Goal: Task Accomplishment & Management: Manage account settings

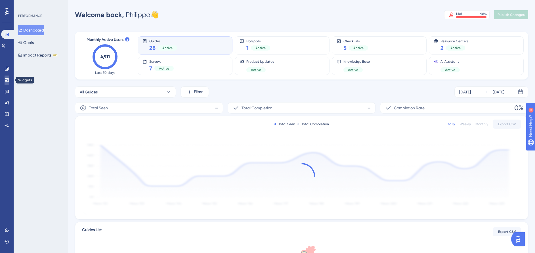
click at [8, 78] on icon at bounding box center [7, 79] width 4 height 3
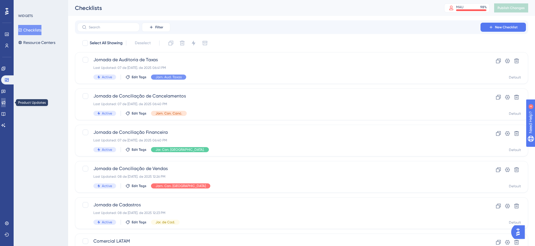
click at [6, 106] on link at bounding box center [3, 102] width 5 height 9
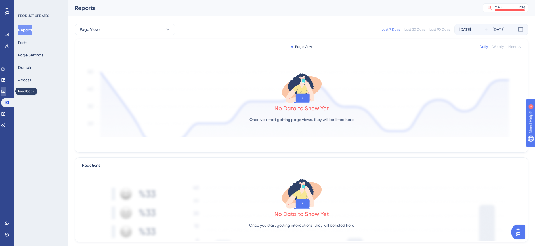
click at [5, 92] on icon at bounding box center [3, 92] width 4 height 4
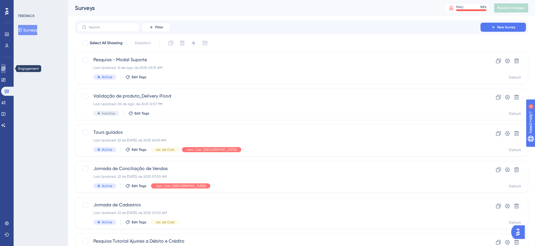
click at [4, 65] on link at bounding box center [3, 68] width 5 height 9
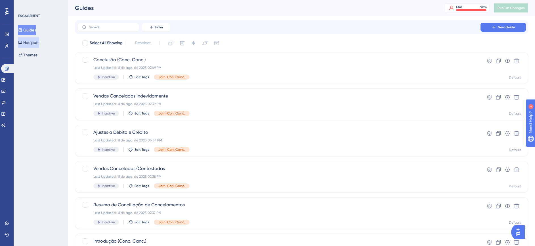
click at [39, 43] on button "Hotspots" at bounding box center [28, 42] width 21 height 10
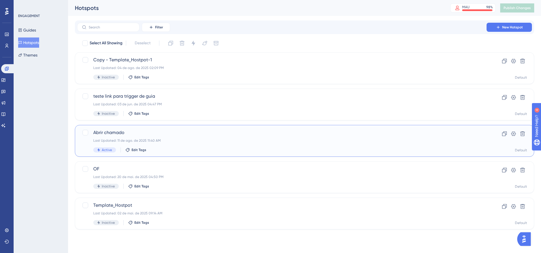
click at [209, 136] on div "Abrir chamado Last Updated: 11 de ago. de 2025 11:40 AM Active Edit Tags" at bounding box center [281, 140] width 377 height 23
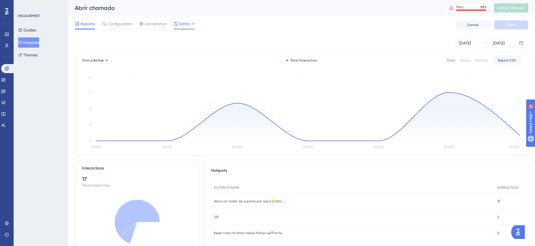
click at [184, 24] on span "Editor" at bounding box center [184, 23] width 10 height 7
click at [113, 23] on span "Configuration" at bounding box center [119, 23] width 25 height 7
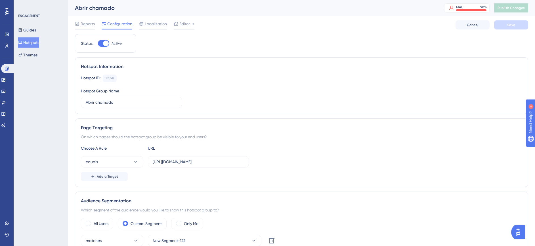
drag, startPoint x: 105, startPoint y: 47, endPoint x: 105, endPoint y: 43, distance: 4.5
click at [105, 43] on div "Status: Active" at bounding box center [105, 43] width 61 height 19
click at [105, 43] on div at bounding box center [106, 44] width 6 height 6
click at [98, 43] on input "Active" at bounding box center [98, 43] width 0 height 0
checkbox input "false"
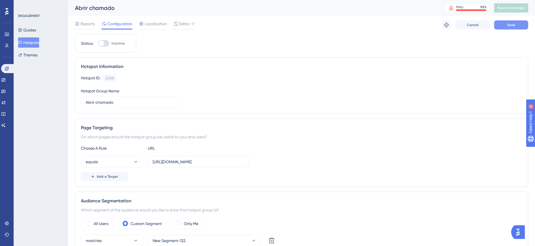
click at [513, 27] on button "Save" at bounding box center [511, 24] width 34 height 9
click at [512, 6] on span "Publish Changes" at bounding box center [510, 8] width 27 height 5
